Goal: Task Accomplishment & Management: Manage account settings

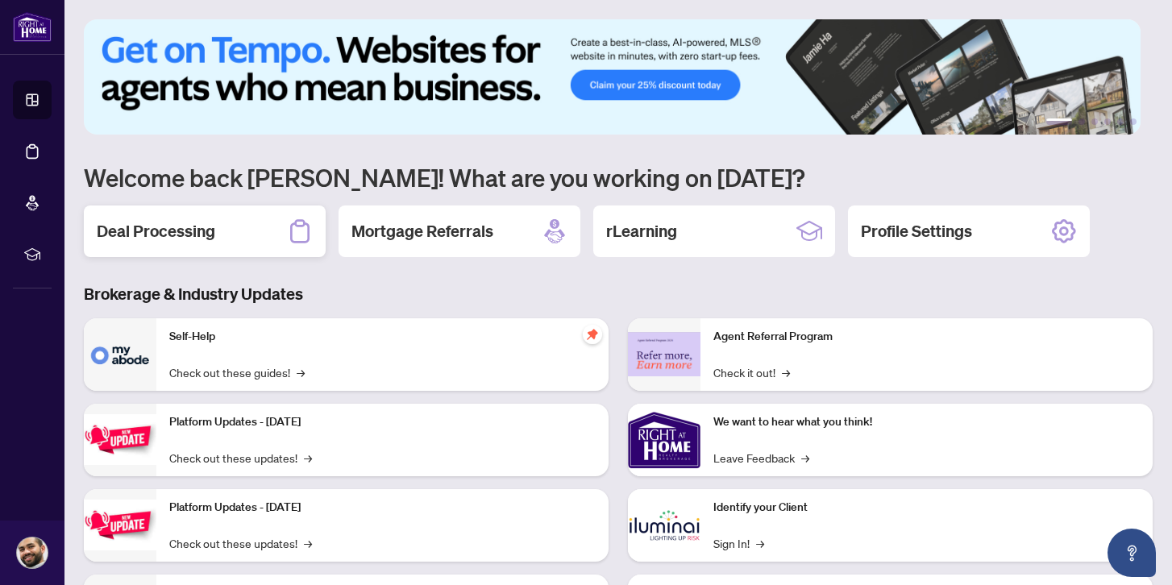
click at [251, 231] on div "Deal Processing" at bounding box center [205, 231] width 242 height 52
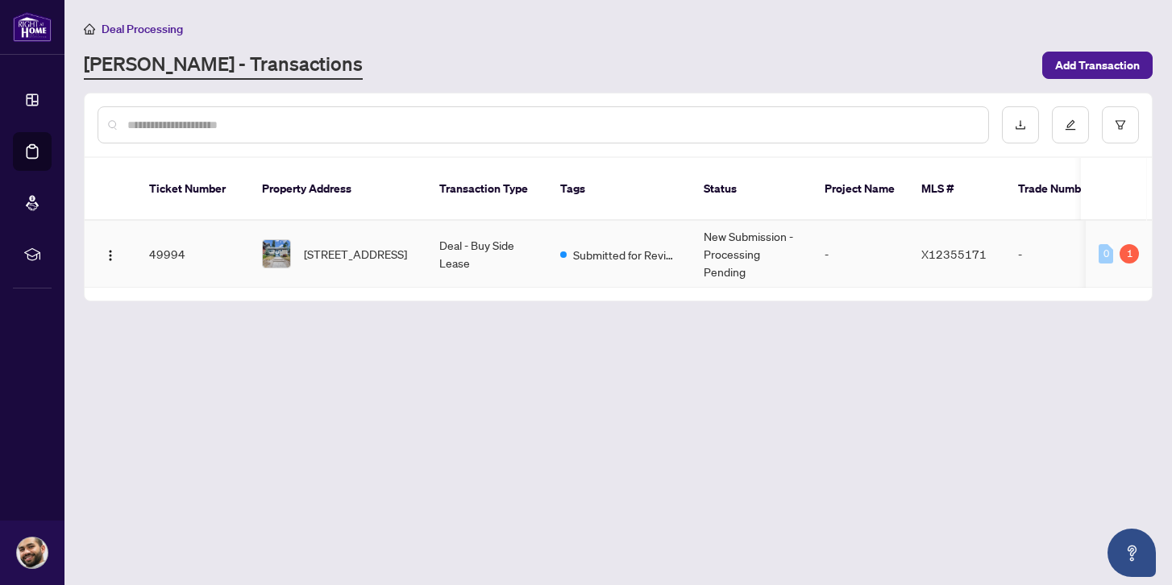
click at [798, 246] on td "New Submission - Processing Pending" at bounding box center [751, 254] width 121 height 67
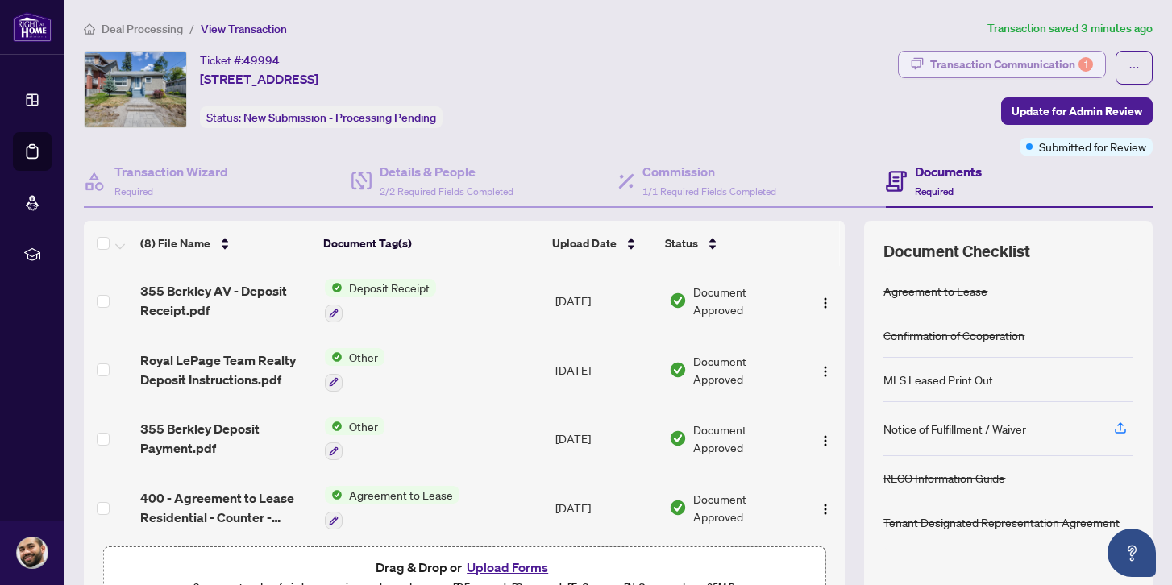
click at [1078, 59] on div "1" at bounding box center [1085, 64] width 15 height 15
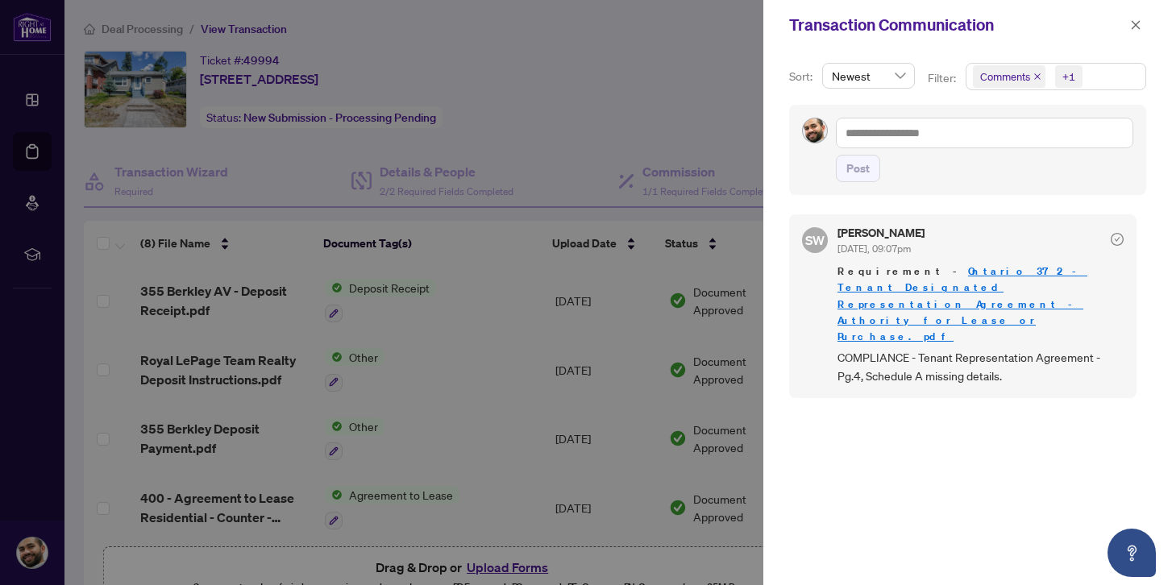
click at [931, 348] on span "COMPLIANCE - Tenant Representation Agreement - Pg.4, Schedule A missing details." at bounding box center [980, 367] width 286 height 38
drag, startPoint x: 932, startPoint y: 309, endPoint x: 965, endPoint y: 318, distance: 33.4
click at [965, 348] on span "COMPLIANCE - Tenant Representation Agreement - Pg.4, Schedule A missing details." at bounding box center [980, 367] width 286 height 38
click at [991, 348] on span "COMPLIANCE - Tenant Representation Agreement - Pg.4, Schedule A missing details." at bounding box center [980, 367] width 286 height 38
drag, startPoint x: 918, startPoint y: 330, endPoint x: 964, endPoint y: 330, distance: 45.9
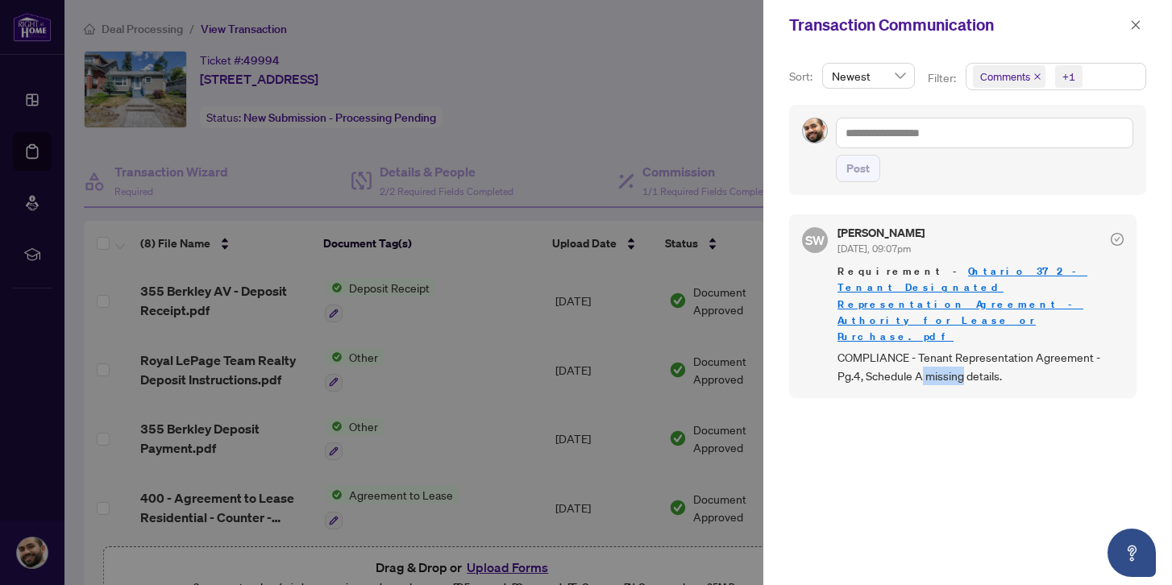
click at [964, 348] on span "COMPLIANCE - Tenant Representation Agreement - Pg.4, Schedule A missing details." at bounding box center [980, 367] width 286 height 38
click at [994, 348] on span "COMPLIANCE - Tenant Representation Agreement - Pg.4, Schedule A missing details." at bounding box center [980, 367] width 286 height 38
click at [909, 348] on span "COMPLIANCE - Tenant Representation Agreement - Pg.4, Schedule A missing details." at bounding box center [980, 367] width 286 height 38
click at [936, 285] on link "Ontario 372 - Tenant Designated Representation Agreement - Authority for Lease …" at bounding box center [962, 303] width 250 height 78
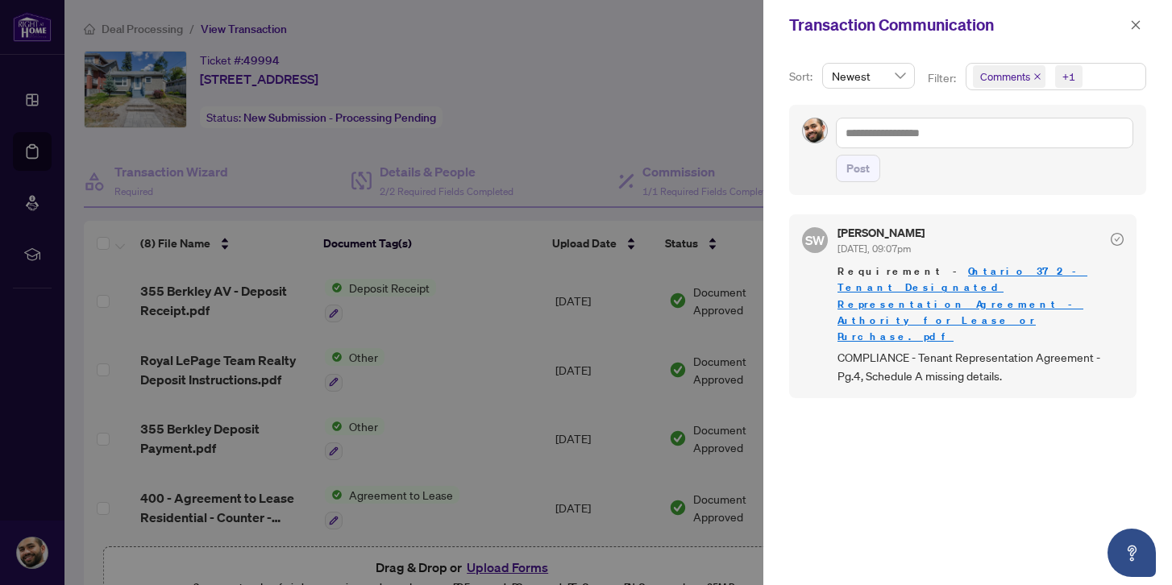
click at [581, 110] on div at bounding box center [586, 292] width 1172 height 585
click at [1131, 28] on icon "close" at bounding box center [1135, 24] width 9 height 9
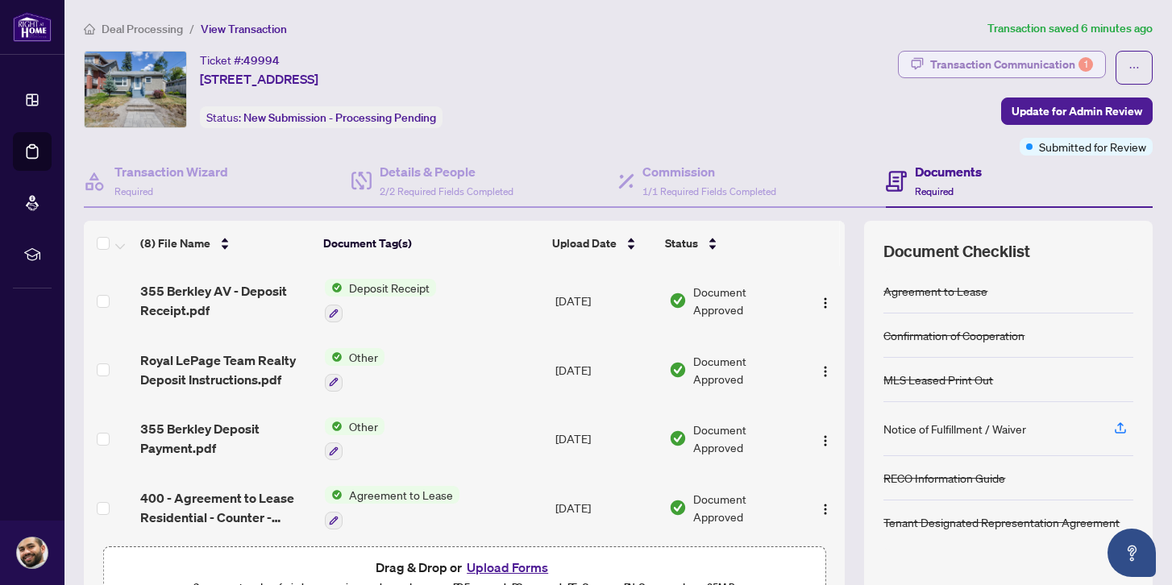
click at [945, 59] on div "Transaction Communication 1" at bounding box center [1011, 65] width 163 height 26
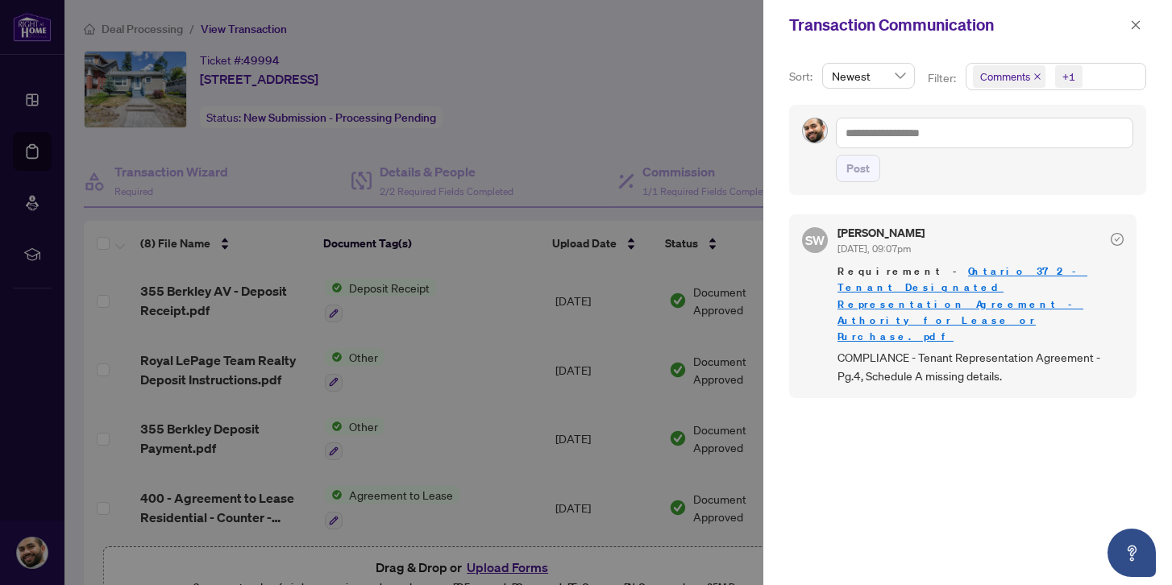
click at [944, 280] on span "Requirement - Ontario 372 - Tenant Designated Representation Agreement - Author…" at bounding box center [980, 303] width 286 height 81
click at [560, 83] on div at bounding box center [586, 292] width 1172 height 585
click at [1131, 27] on icon "close" at bounding box center [1135, 24] width 9 height 9
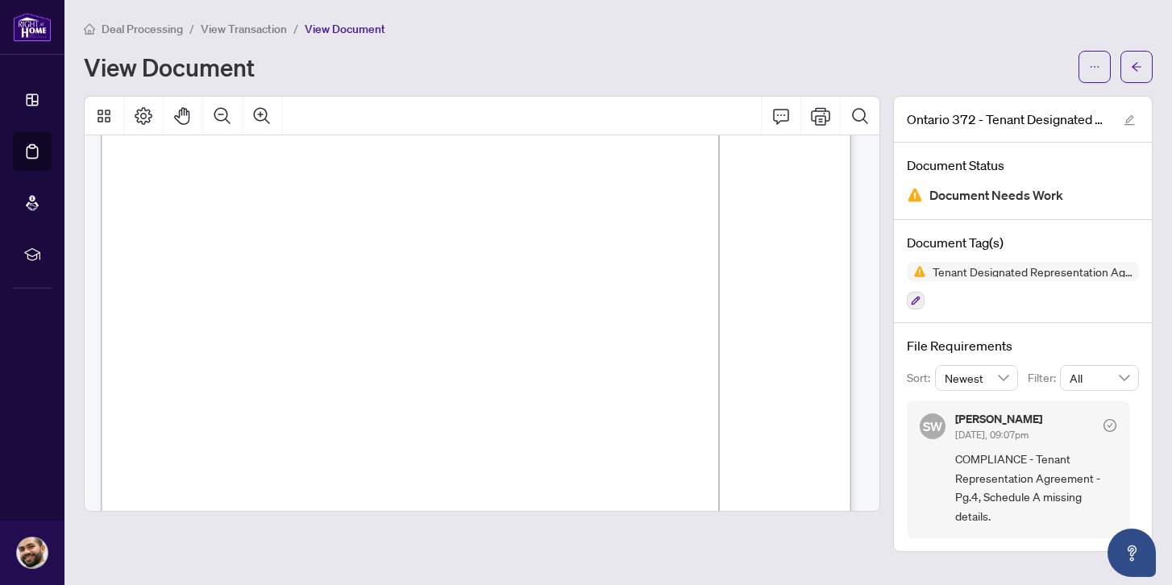
scroll to position [3212, 0]
click at [1107, 423] on icon "check-circle" at bounding box center [1109, 425] width 13 height 13
click at [1111, 420] on icon "check-circle" at bounding box center [1109, 425] width 13 height 13
drag, startPoint x: 1111, startPoint y: 420, endPoint x: 1027, endPoint y: 452, distance: 90.5
click at [1111, 421] on icon "check-circle" at bounding box center [1109, 425] width 13 height 13
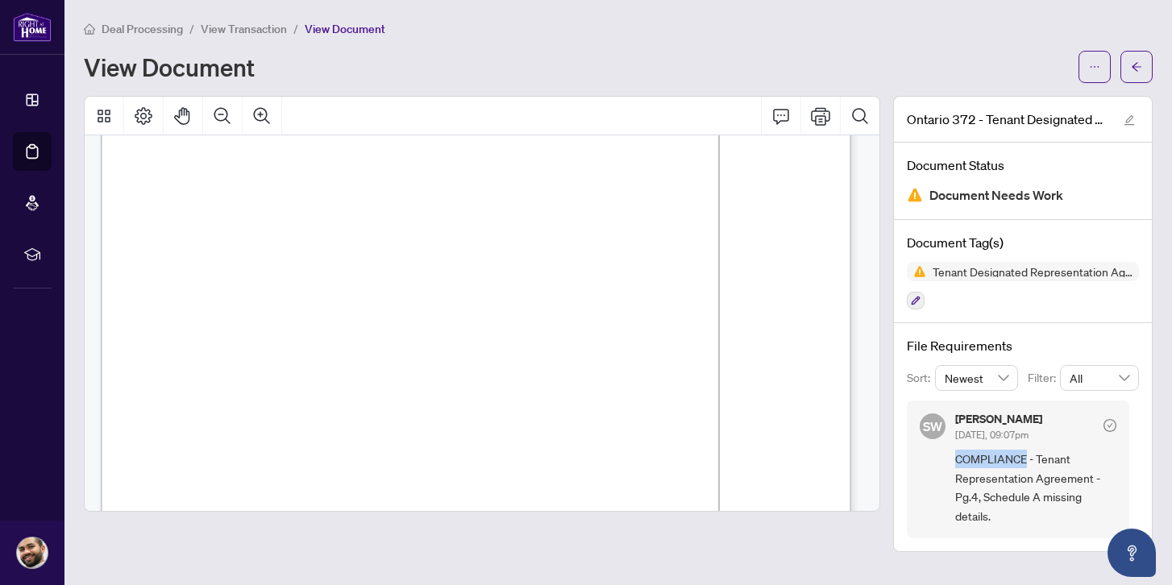
click at [1039, 455] on span "COMPLIANCE - Tenant Representation Agreement - Pg.4, Schedule A missing details." at bounding box center [1035, 488] width 161 height 76
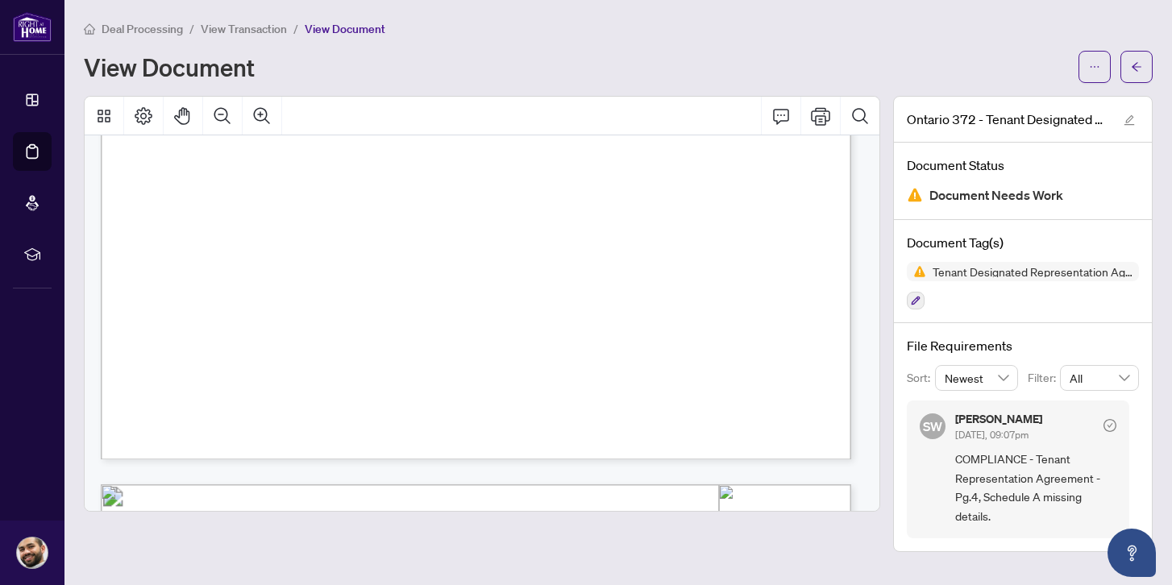
scroll to position [2842, 0]
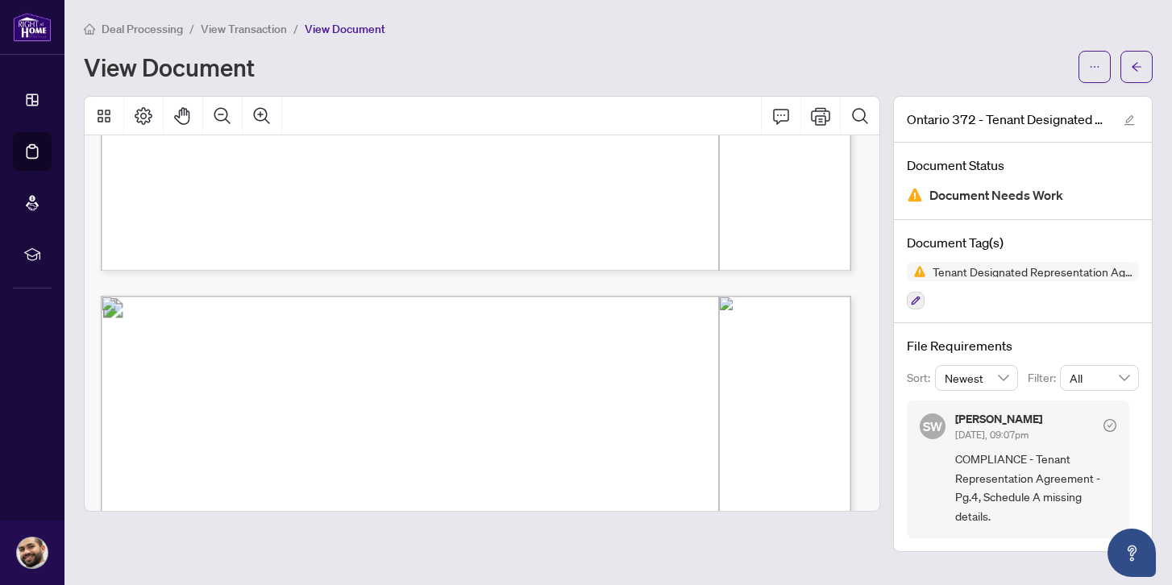
drag, startPoint x: 873, startPoint y: 475, endPoint x: 867, endPoint y: 415, distance: 59.9
click at [867, 418] on div "Form 372 Revised 2025 Page 1 of 4 The trademarks REALTOR®, REALTORS®, MLS®, Mul…" at bounding box center [482, 322] width 794 height 375
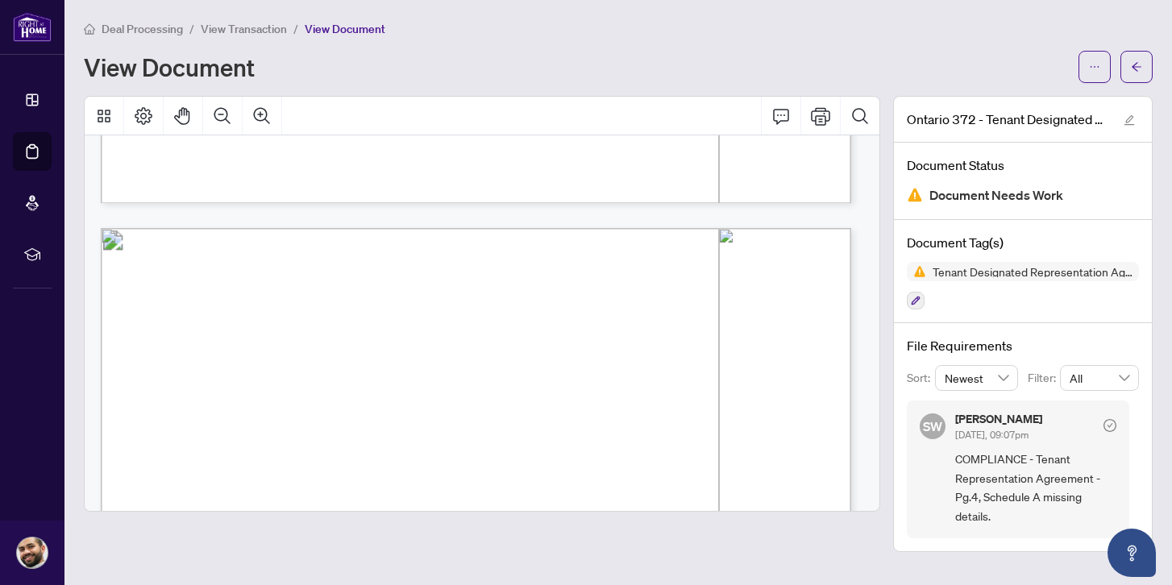
scroll to position [2995, 0]
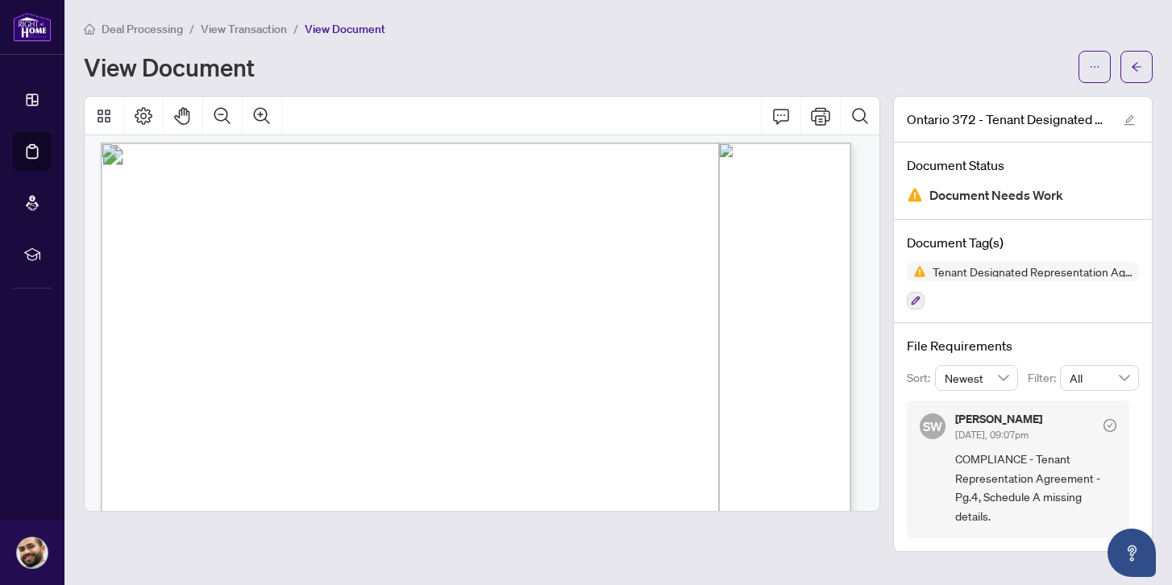
drag, startPoint x: 508, startPoint y: 366, endPoint x: 601, endPoint y: 372, distance: 93.7
click at [601, 143] on p "Form 372 Revised 2025 Page 4 of 4 The trademarks REALTOR®, REALTORS®, MLS®, Mul…" at bounding box center [671, 143] width 1141 height 0
click at [562, 371] on span "is in addition to provision of services, confidentiality and representation set…" at bounding box center [356, 376] width 411 height 10
drag, startPoint x: 588, startPoint y: 363, endPoint x: 608, endPoint y: 371, distance: 21.4
click at [608, 143] on p "Form 372 Revised 2025 Page 4 of 4 The trademarks REALTOR®, REALTORS®, MLS®, Mul…" at bounding box center [671, 143] width 1141 height 0
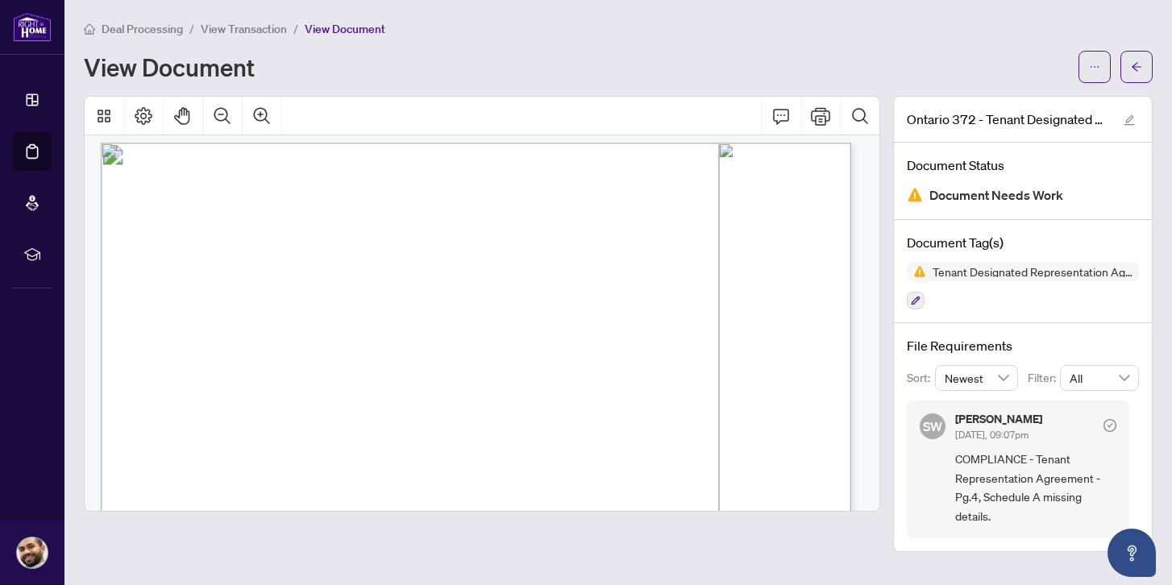
click at [562, 372] on span "is in addition to provision of services, confidentiality and representation set…" at bounding box center [356, 376] width 411 height 10
drag, startPoint x: 383, startPoint y: 382, endPoint x: 560, endPoint y: 384, distance: 177.3
click at [560, 384] on span "THE DESIGNATED REPRESENTATIVE OF THE BROKERAGE AGREES TO REPRESENT THE TENANT I…" at bounding box center [492, 387] width 683 height 11
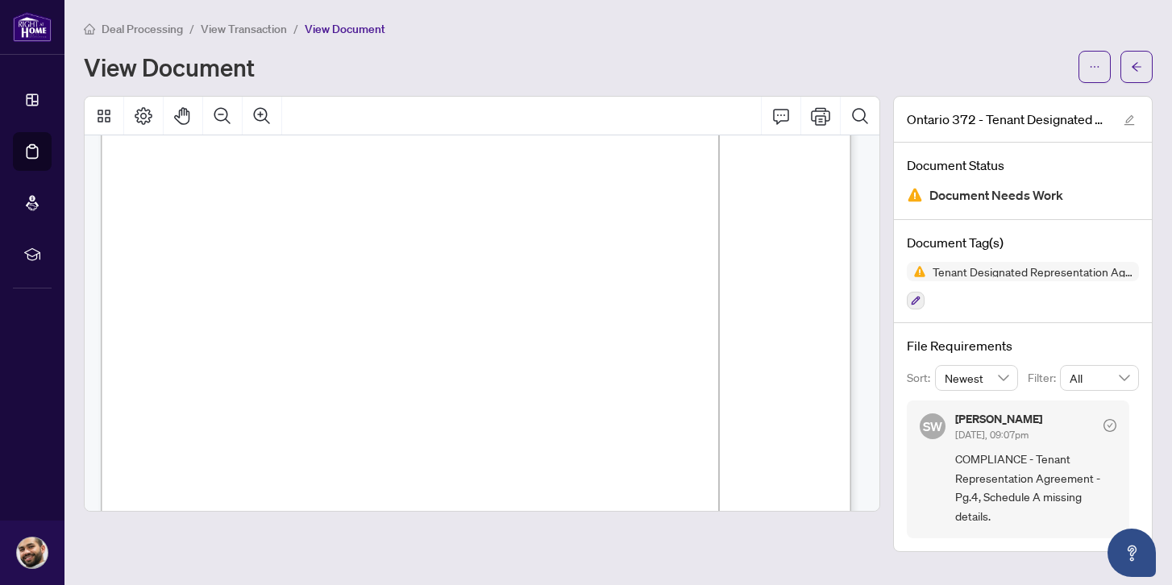
click at [598, 384] on span "THE DESIGNATED REPRESENTATIVE OF THE BROKERAGE AGREES TO REPRESENT THE TENANT I…" at bounding box center [492, 387] width 683 height 11
drag, startPoint x: 690, startPoint y: 386, endPoint x: 693, endPoint y: 398, distance: 12.5
click at [693, 13] on p "Form 372 Revised 2025 Page 3 of 4 The trademarks REALTOR®, REALTORS®, MLS®, Mul…" at bounding box center [671, 13] width 1141 height 0
drag, startPoint x: 732, startPoint y: 396, endPoint x: 434, endPoint y: 416, distance: 298.8
click at [732, 396] on span "DESCRIPTION INDICATED ABOVE IN AN ENDEAVOUR TO OBTAIN THE ACCEPTANCE OF AN AGRE…" at bounding box center [491, 400] width 681 height 11
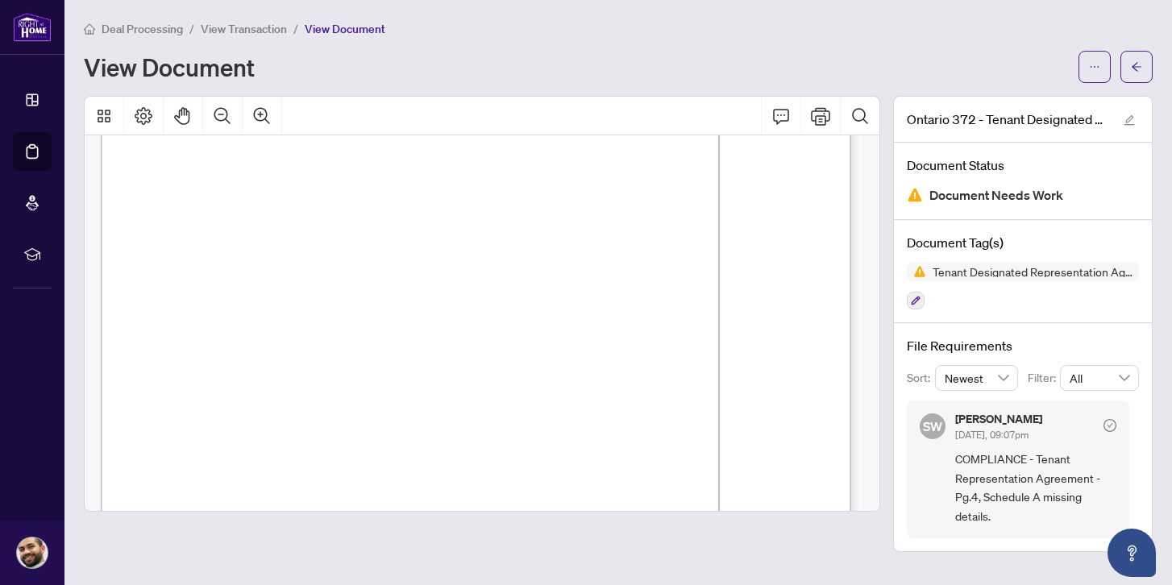
click at [267, 402] on span "DESCRIPTION INDICATED ABOVE IN AN ENDEAVOUR TO OBTAIN THE ACCEPTANCE OF AN AGRE…" at bounding box center [491, 400] width 681 height 11
drag, startPoint x: 305, startPoint y: 406, endPoint x: 322, endPoint y: 409, distance: 16.4
click at [324, 13] on p "Form 372 Revised 2025 Page 3 of 4 The trademarks REALTOR®, REALTORS®, MLS®, Mul…" at bounding box center [671, 13] width 1141 height 0
click at [214, 410] on span "SATISFACTORY TO THE TENANT." at bounding box center [222, 414] width 142 height 11
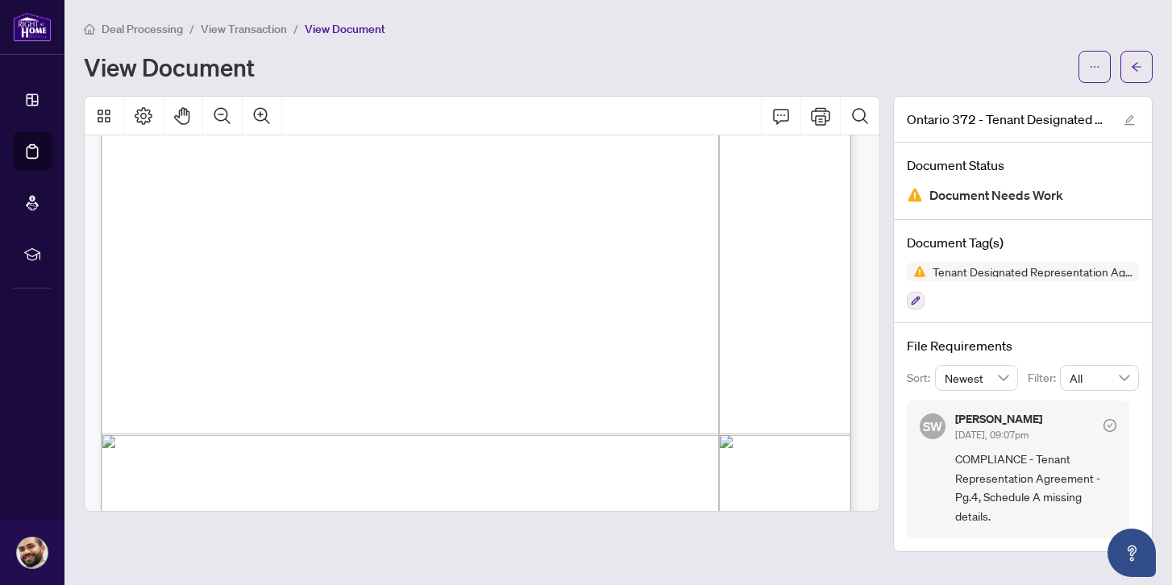
drag, startPoint x: 279, startPoint y: 301, endPoint x: 328, endPoint y: 301, distance: 49.2
click at [328, 301] on span "SIGNED, SEALED AND DELIVERED I have hereunto set my hand and seal:" at bounding box center [307, 302] width 313 height 10
click at [357, 301] on span "SIGNED, SEALED AND DELIVERED I have hereunto set my hand and seal:" at bounding box center [307, 302] width 313 height 10
click at [960, 455] on span "COMPLIANCE - Tenant Representation Agreement - Pg.4, Schedule A missing details." at bounding box center [1035, 488] width 161 height 76
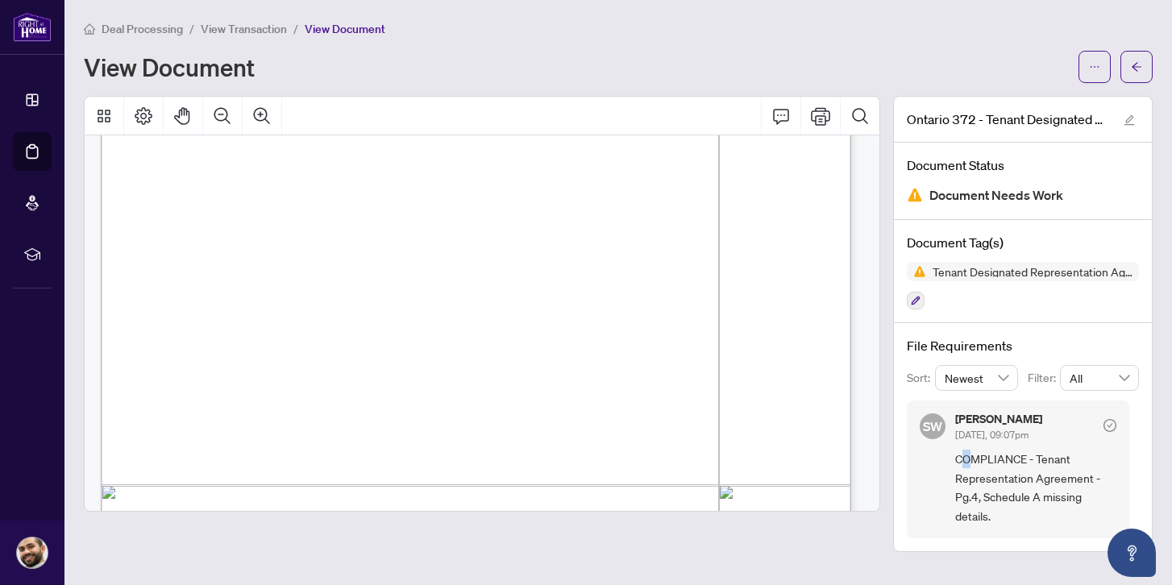
drag, startPoint x: 963, startPoint y: 455, endPoint x: 1024, endPoint y: 454, distance: 61.3
click at [985, 454] on span "COMPLIANCE - Tenant Representation Agreement - Pg.4, Schedule A missing details." at bounding box center [1035, 488] width 161 height 76
click at [1025, 454] on span "COMPLIANCE - Tenant Representation Agreement - Pg.4, Schedule A missing details." at bounding box center [1035, 488] width 161 height 76
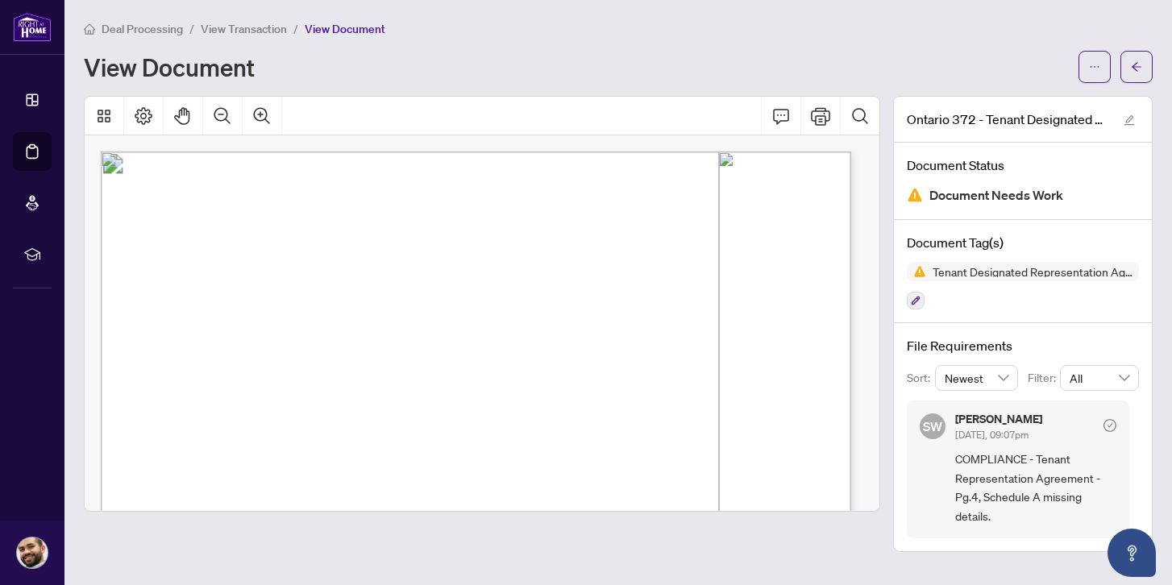
click at [968, 458] on span "COMPLIANCE - Tenant Representation Agreement - Pg.4, Schedule A missing details." at bounding box center [1035, 488] width 161 height 76
drag, startPoint x: 969, startPoint y: 458, endPoint x: 997, endPoint y: 479, distance: 35.1
click at [974, 463] on span "COMPLIANCE - Tenant Representation Agreement - Pg.4, Schedule A missing details." at bounding box center [1035, 488] width 161 height 76
click at [1002, 481] on span "COMPLIANCE - Tenant Representation Agreement - Pg.4, Schedule A missing details." at bounding box center [1035, 488] width 161 height 76
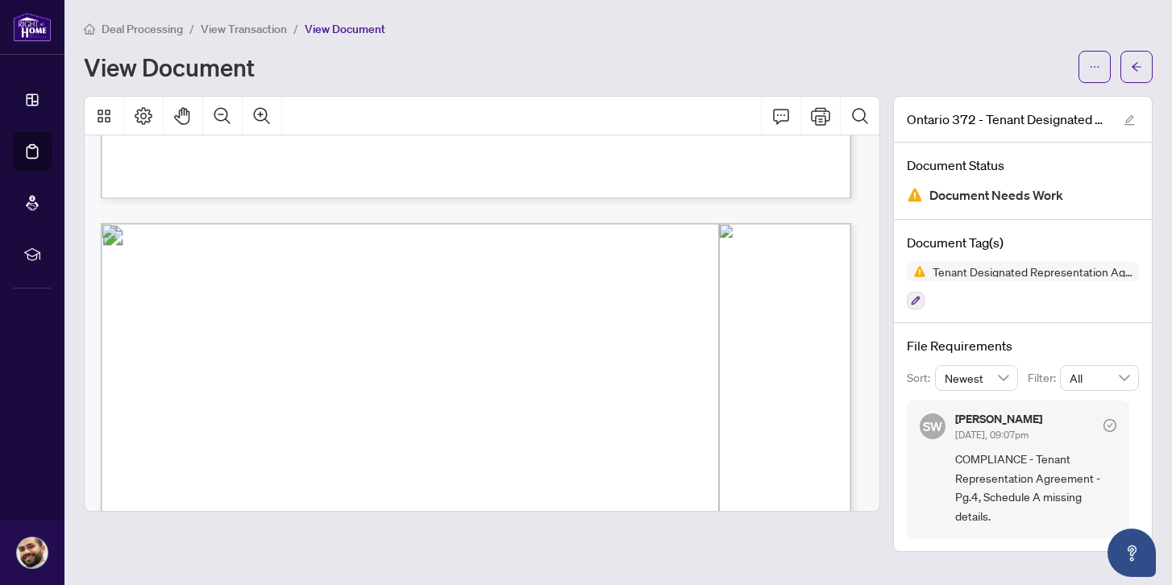
scroll to position [2765, 0]
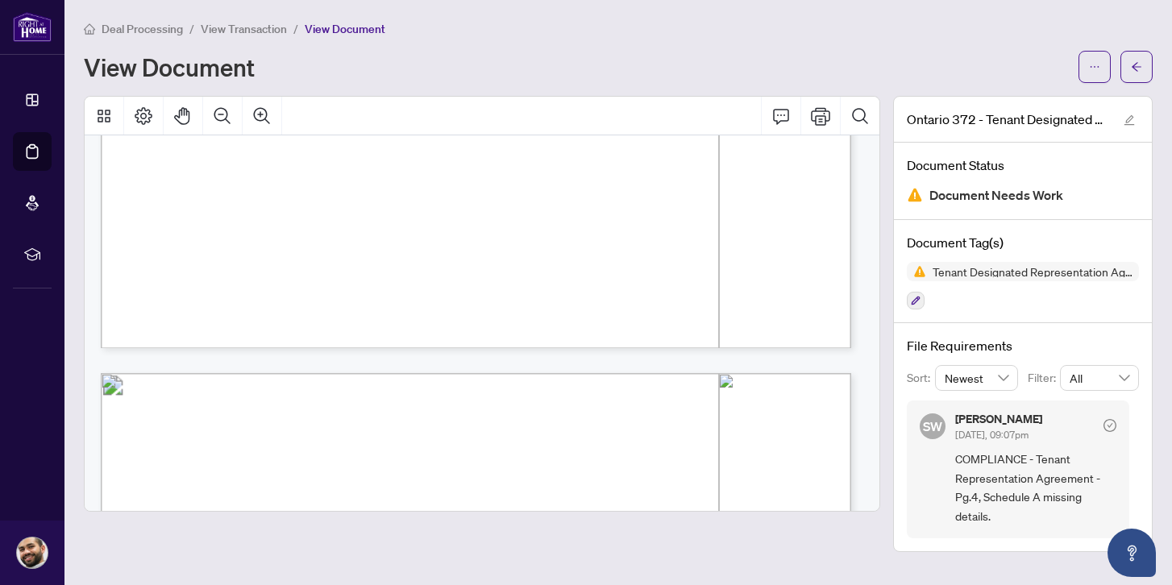
click at [255, 23] on span "View Transaction" at bounding box center [244, 29] width 86 height 15
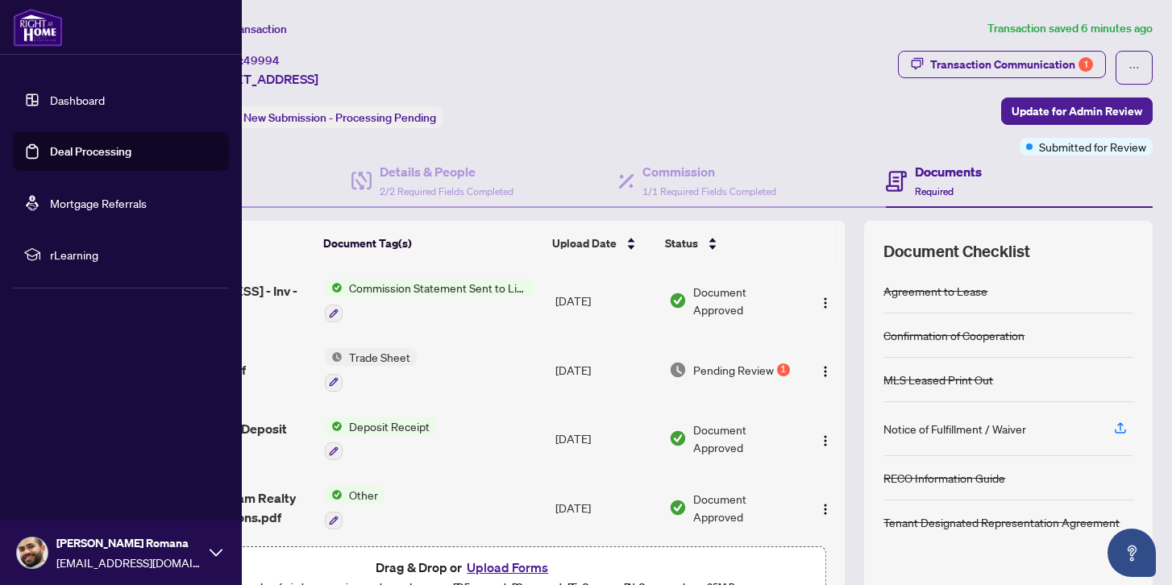
click at [77, 104] on link "Dashboard" at bounding box center [77, 100] width 55 height 15
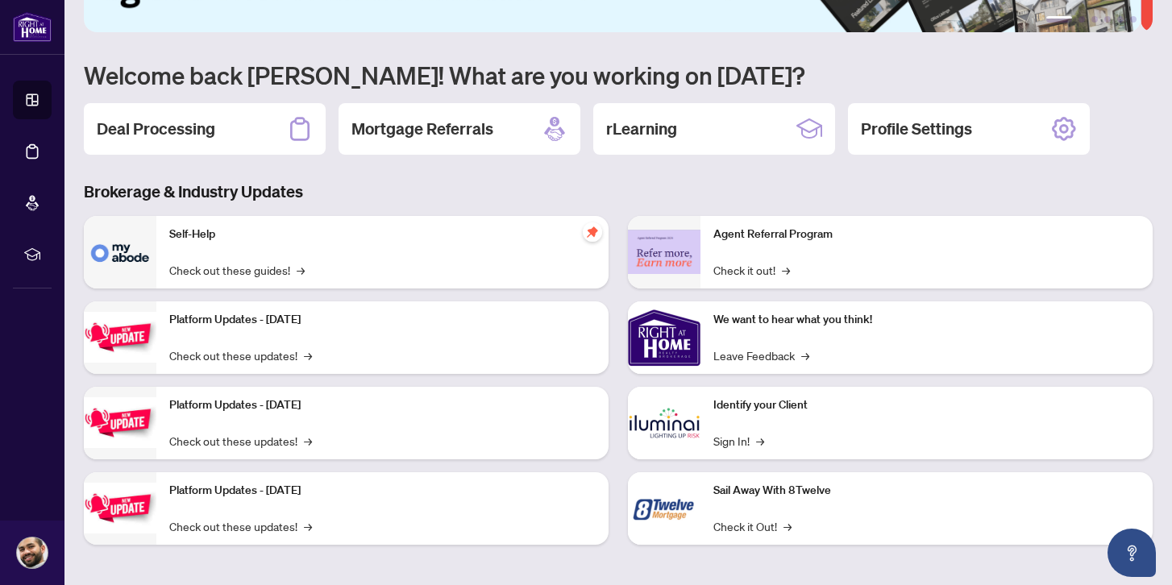
scroll to position [104, 0]
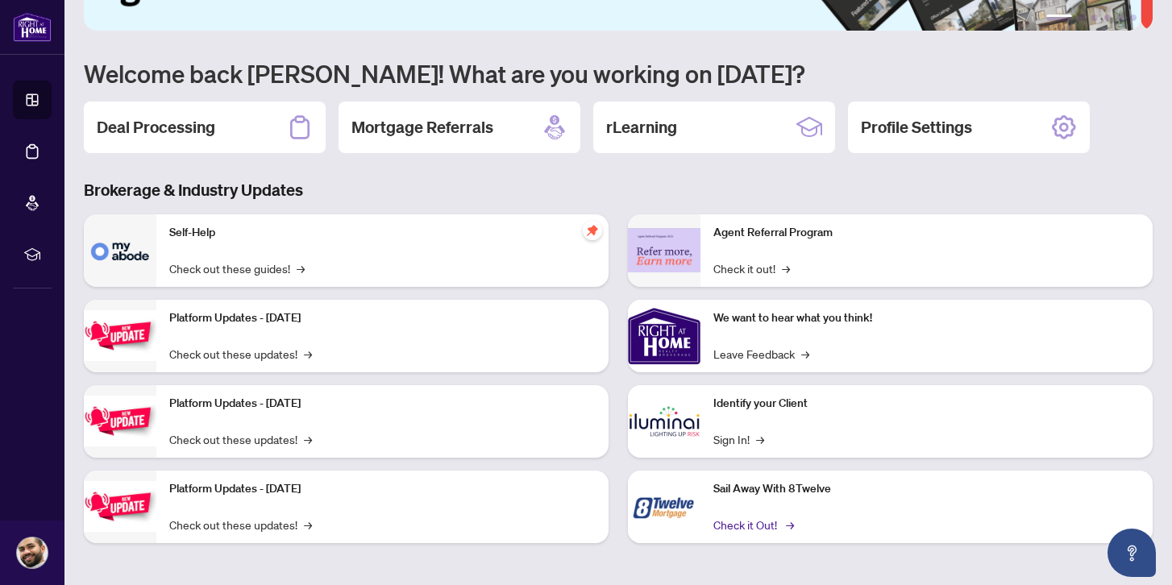
click at [726, 525] on link "Check it Out! →" at bounding box center [752, 525] width 78 height 18
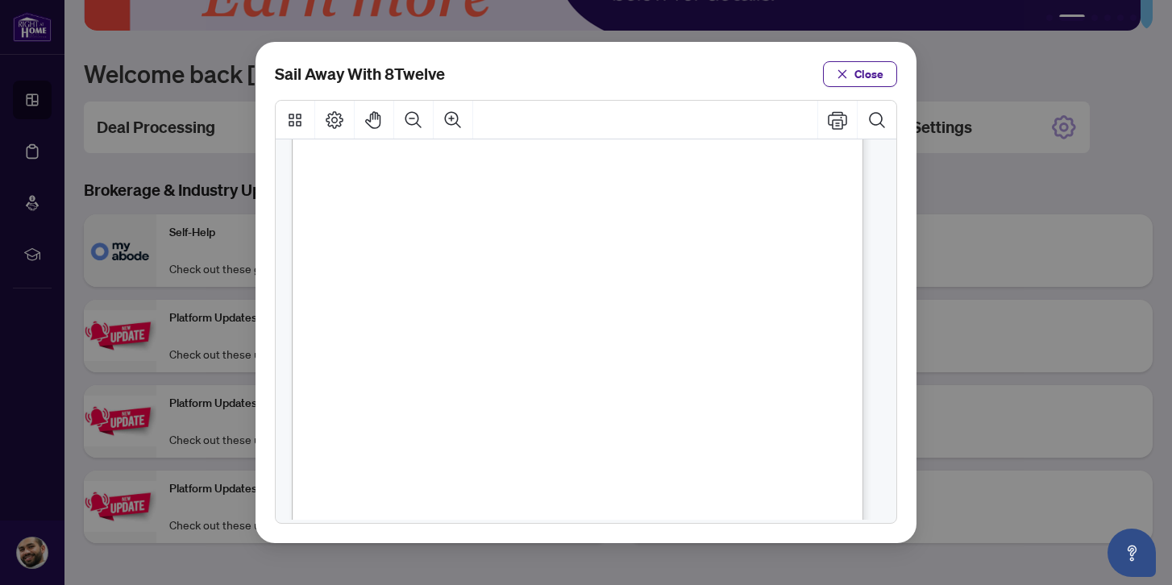
scroll to position [127, 0]
click at [873, 72] on span "Close" at bounding box center [868, 74] width 29 height 26
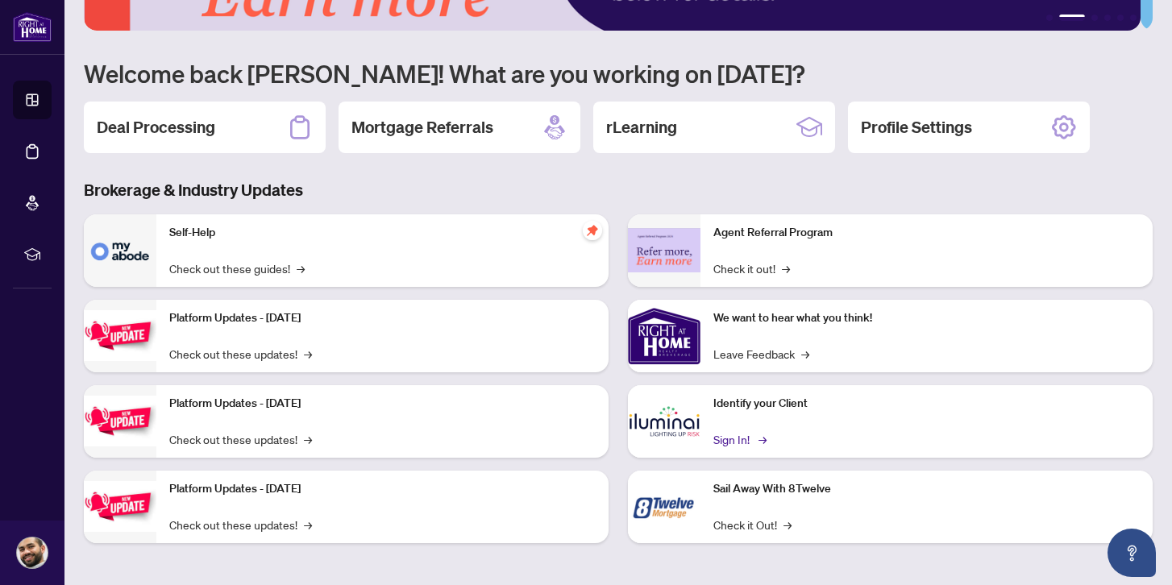
click at [717, 439] on link "Sign In! →" at bounding box center [738, 439] width 51 height 18
